Goal: Information Seeking & Learning: Understand process/instructions

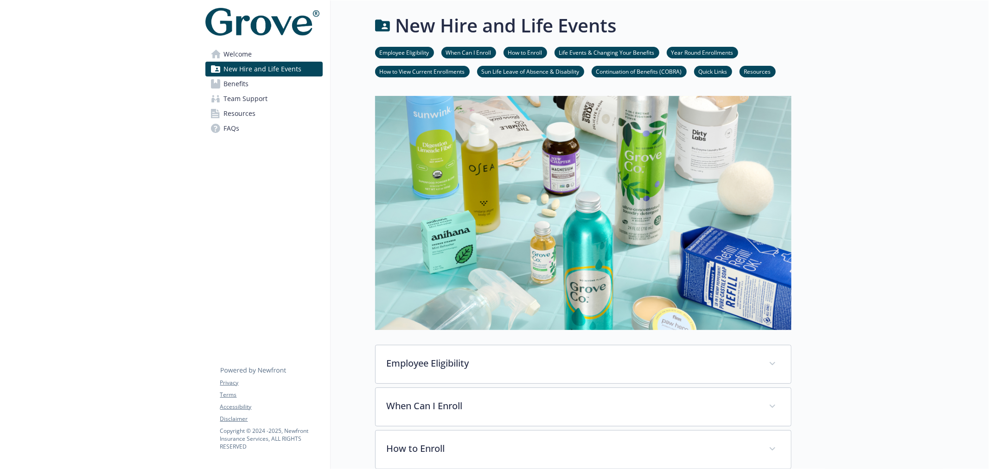
scroll to position [943, 0]
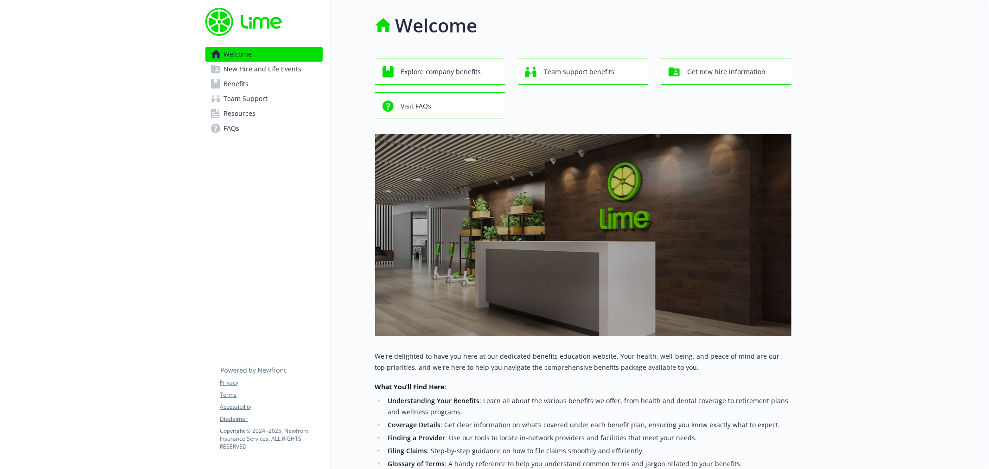
click at [256, 89] on link "Benefits" at bounding box center [263, 84] width 117 height 15
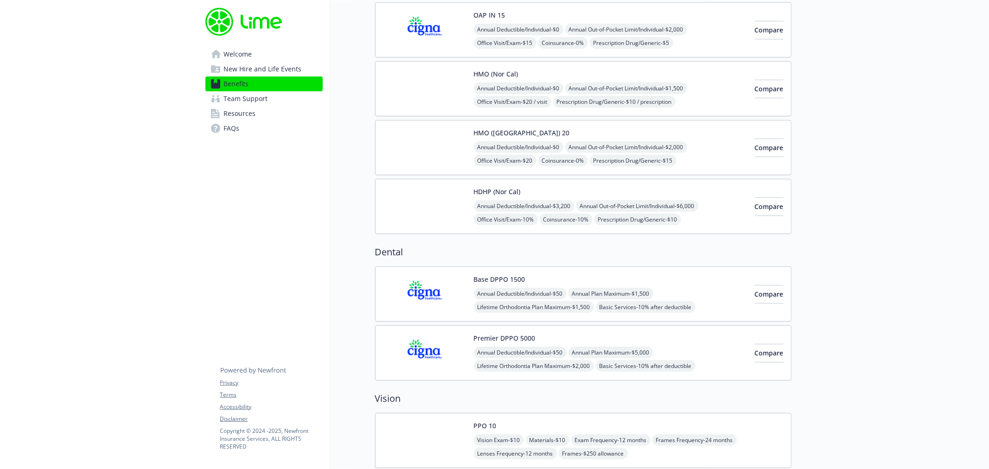
scroll to position [360, 0]
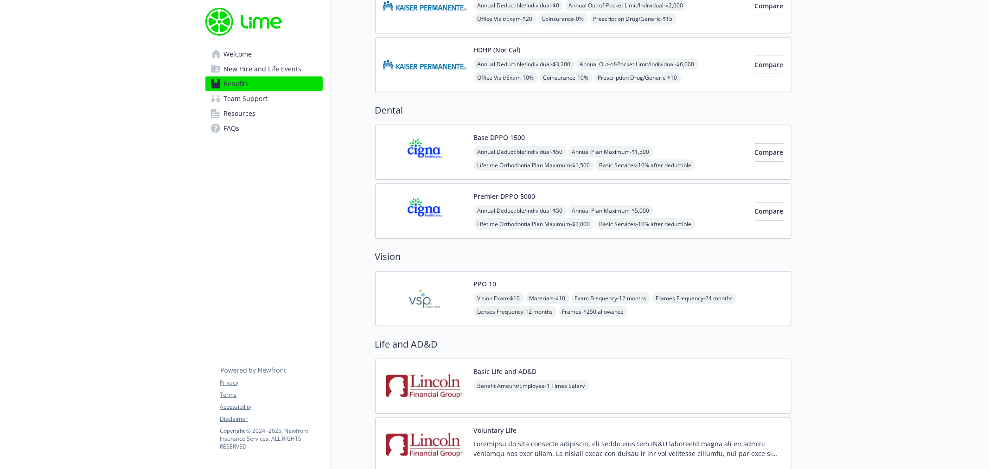
click at [404, 386] on img at bounding box center [424, 386] width 83 height 39
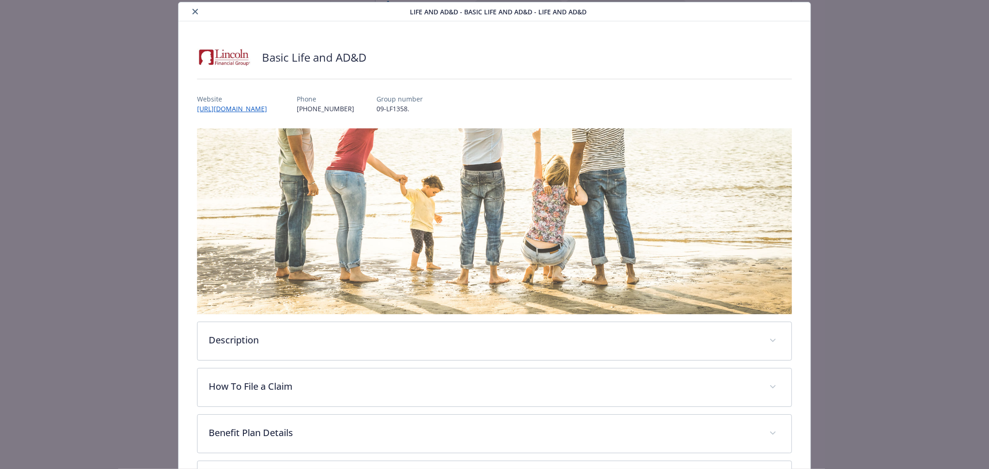
scroll to position [156, 0]
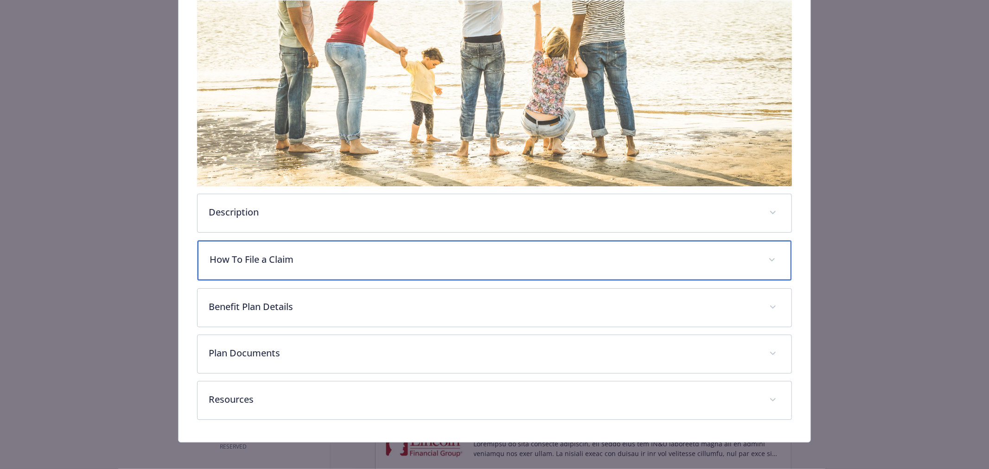
click at [276, 253] on p "How To File a Claim" at bounding box center [484, 260] width 548 height 14
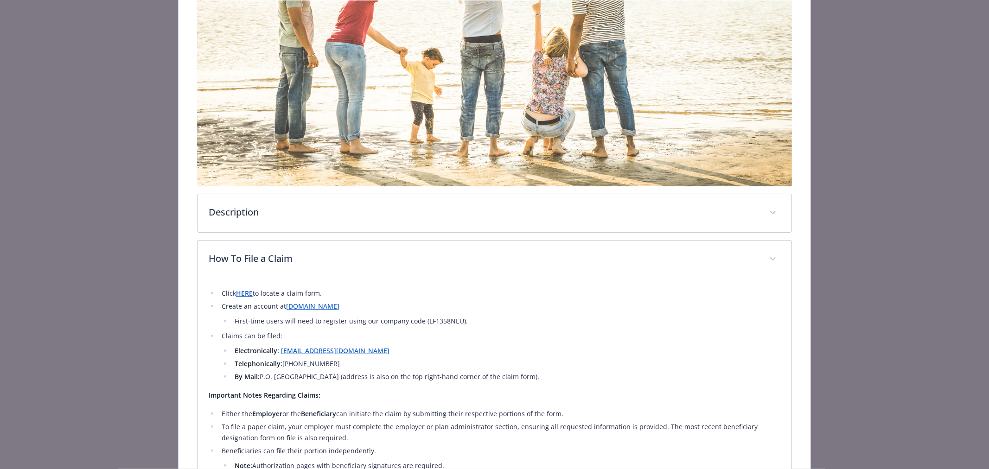
click at [221, 304] on li "Create an account at [DOMAIN_NAME] First-time users will need to register using…" at bounding box center [500, 314] width 562 height 26
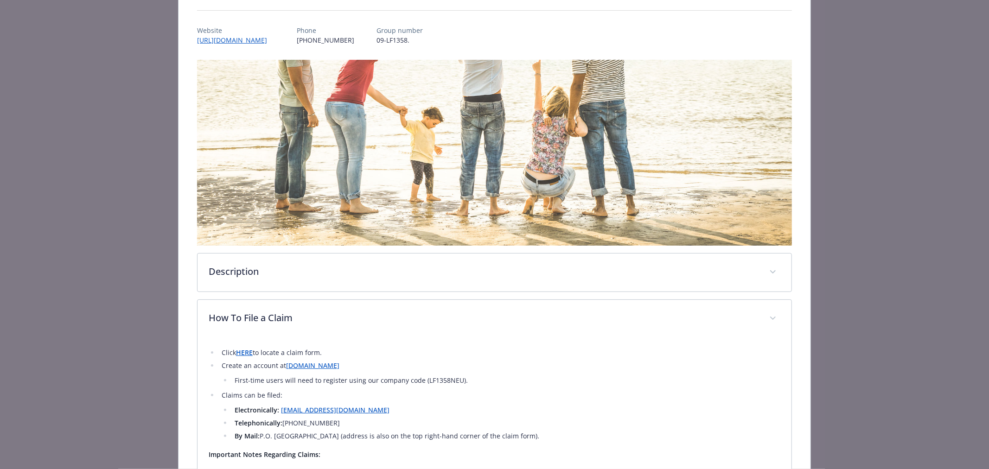
scroll to position [0, 0]
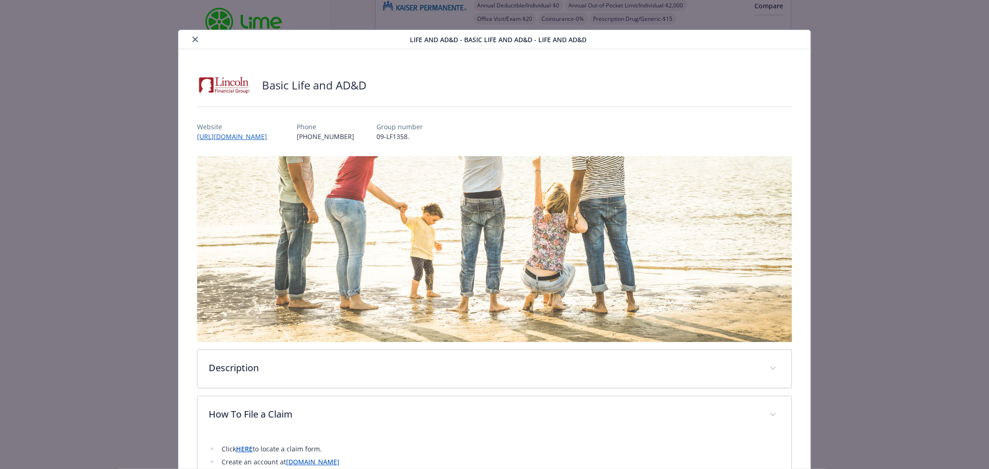
click at [192, 40] on icon "close" at bounding box center [195, 40] width 6 height 6
